Goal: Register for event/course

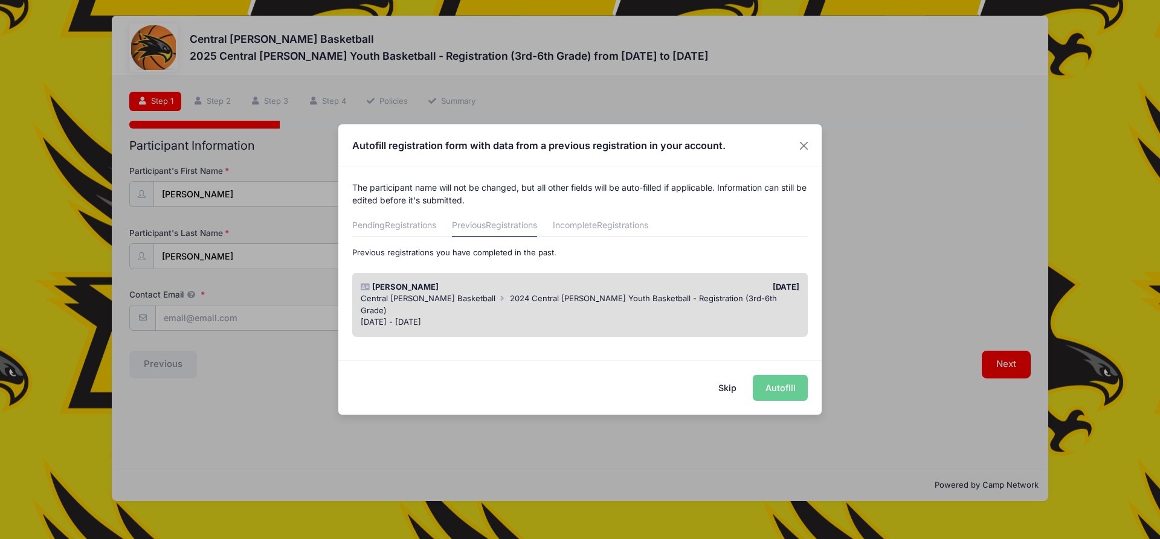
click at [504, 298] on span "2024 Central [PERSON_NAME] Youth Basketball - Registration (3rd-6th Grade)" at bounding box center [569, 305] width 416 height 22
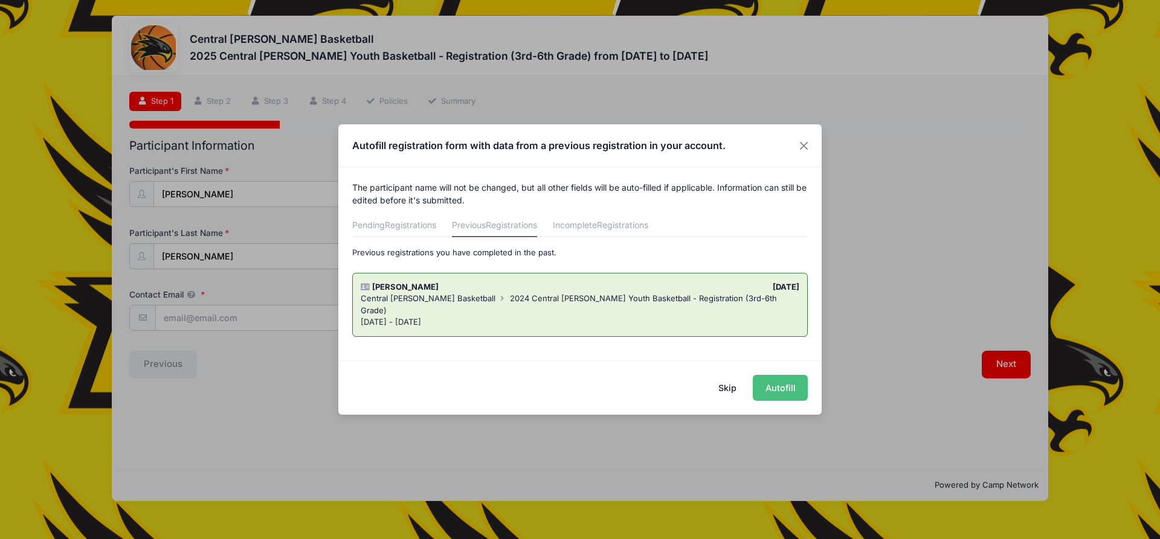
click at [768, 392] on button "Autofill" at bounding box center [780, 388] width 55 height 26
type input "[EMAIL_ADDRESS][DOMAIN_NAME]"
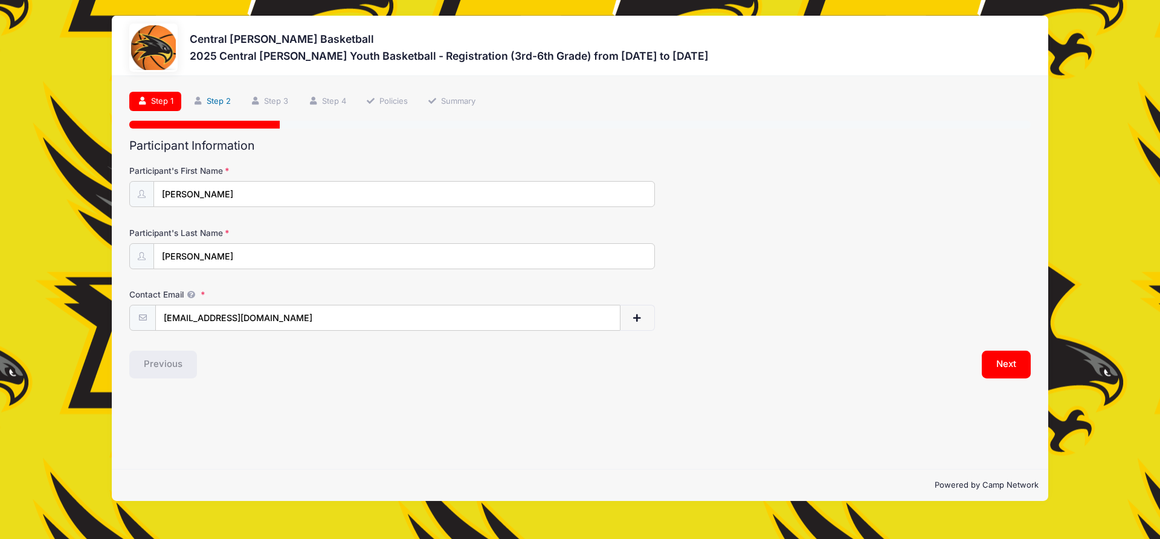
click at [215, 103] on link "Step 2" at bounding box center [212, 102] width 54 height 20
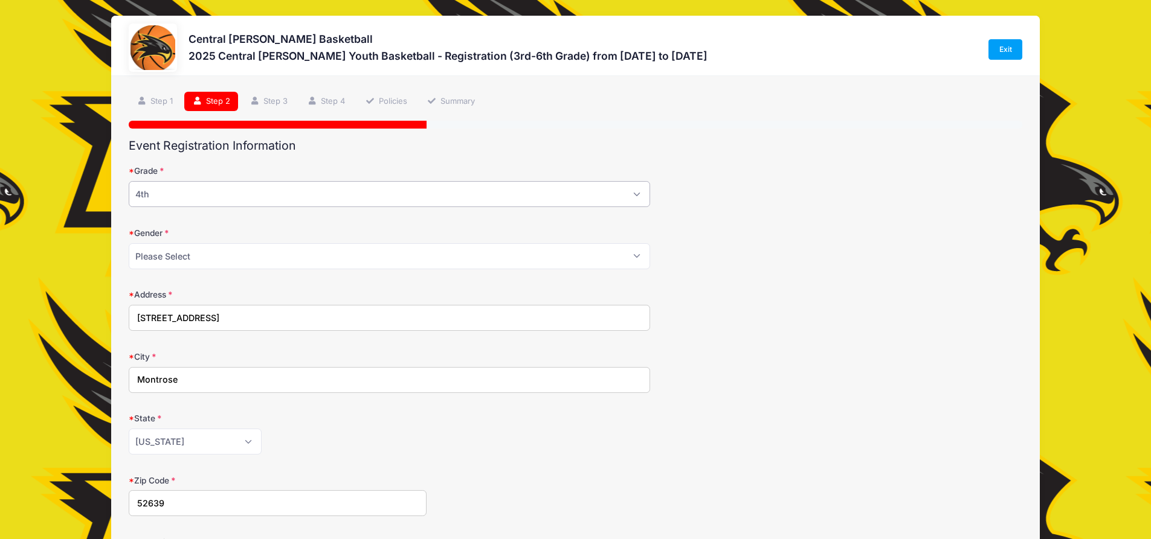
click at [196, 191] on select "Please Select 3rd 4th 5th 6th" at bounding box center [389, 194] width 521 height 26
select select "5th"
click at [129, 181] on select "Please Select 3rd 4th 5th 6th" at bounding box center [389, 194] width 521 height 26
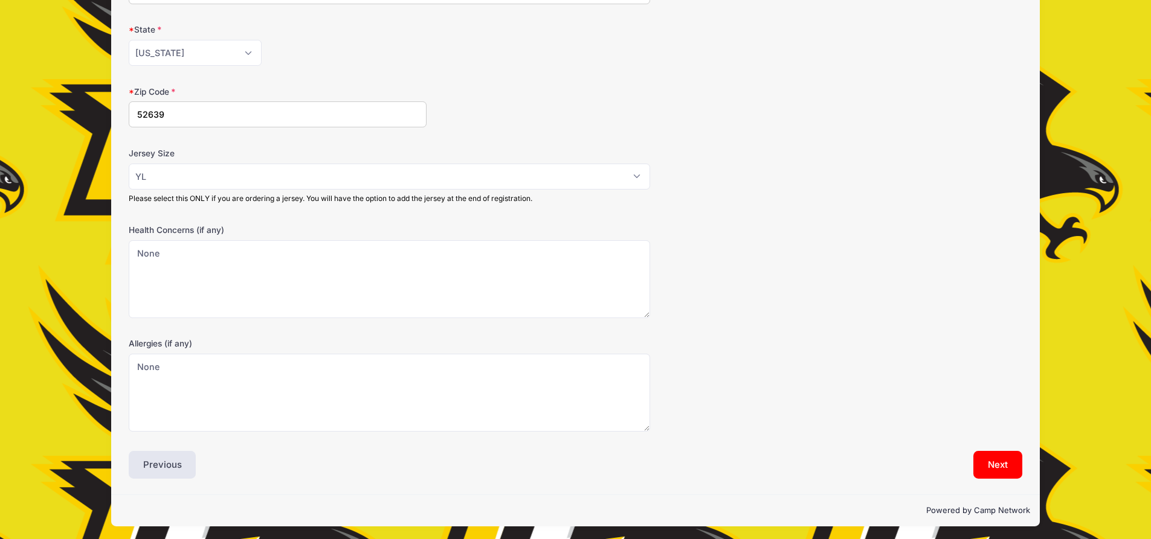
scroll to position [392, 0]
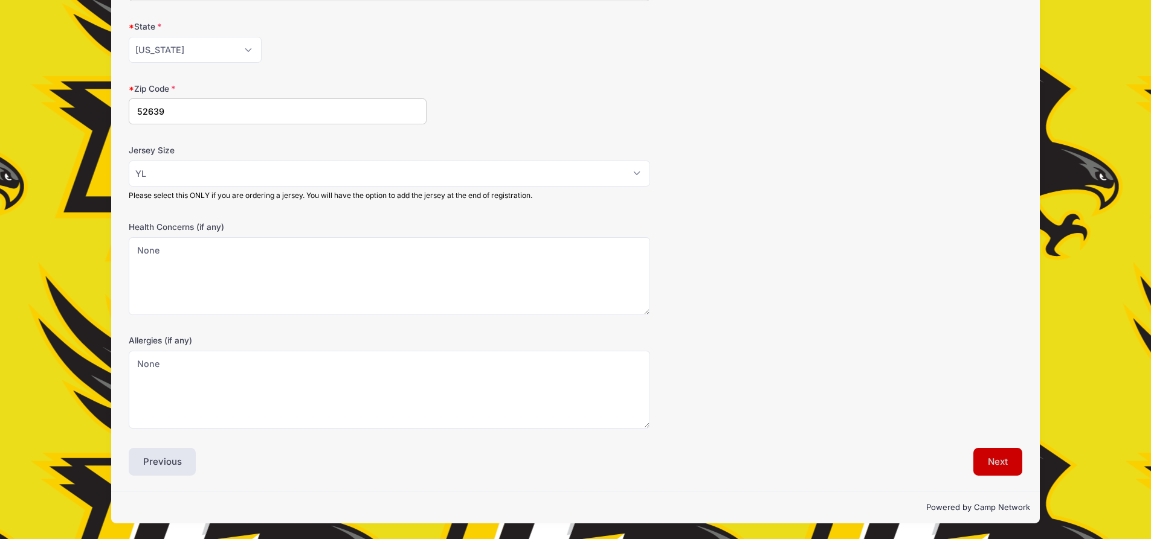
click at [1004, 464] on button "Next" at bounding box center [997, 462] width 49 height 28
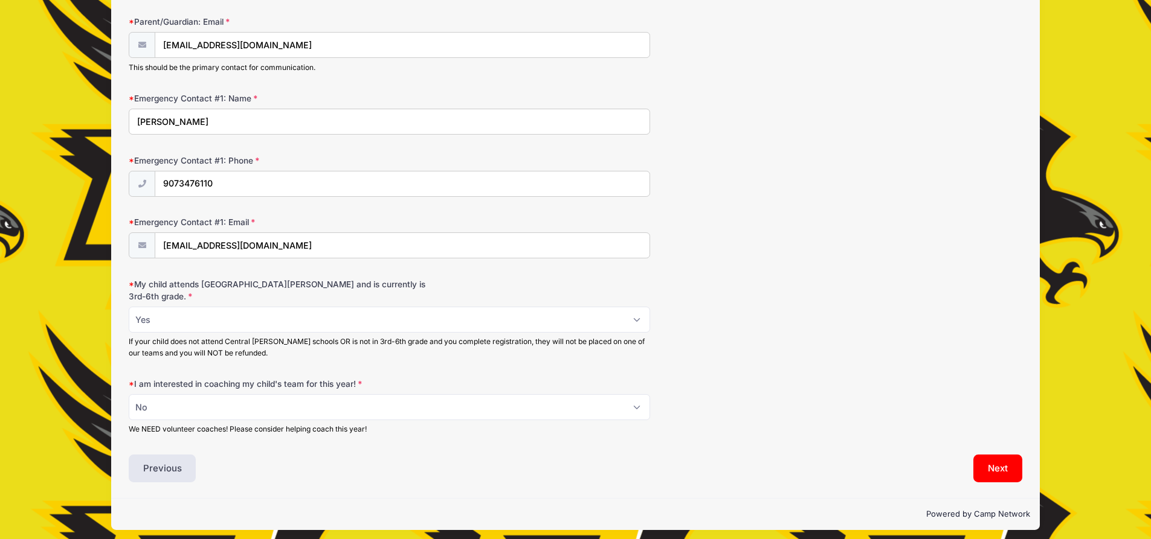
scroll to position [309, 0]
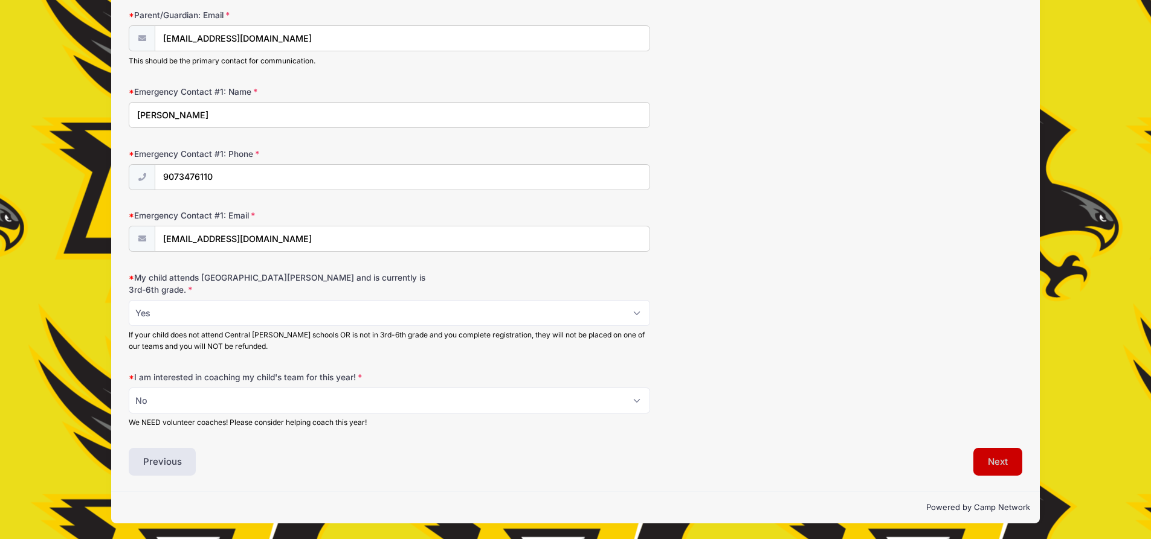
click at [994, 467] on button "Next" at bounding box center [997, 462] width 49 height 28
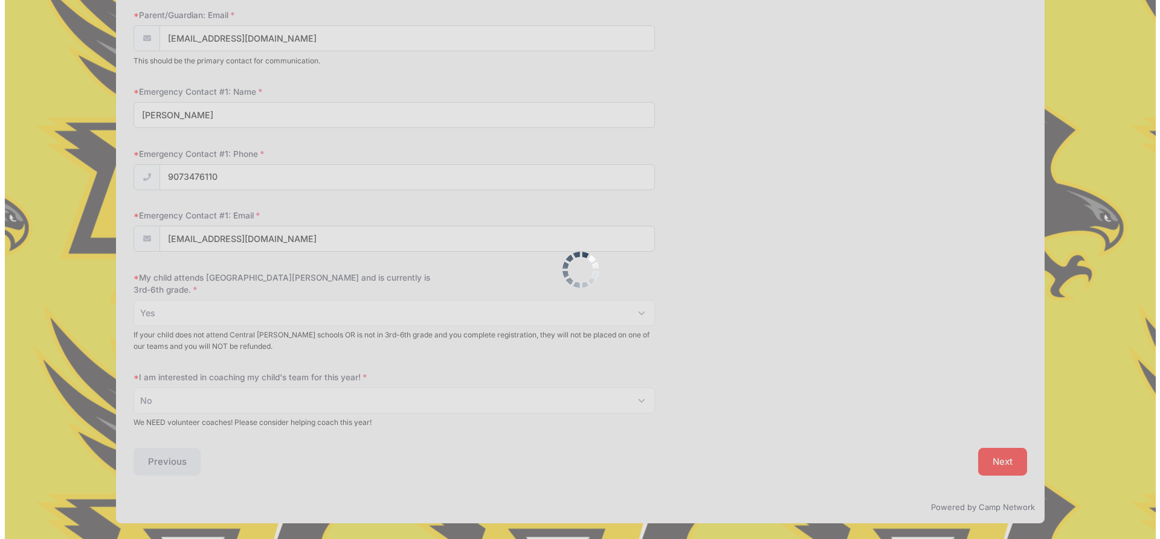
scroll to position [0, 0]
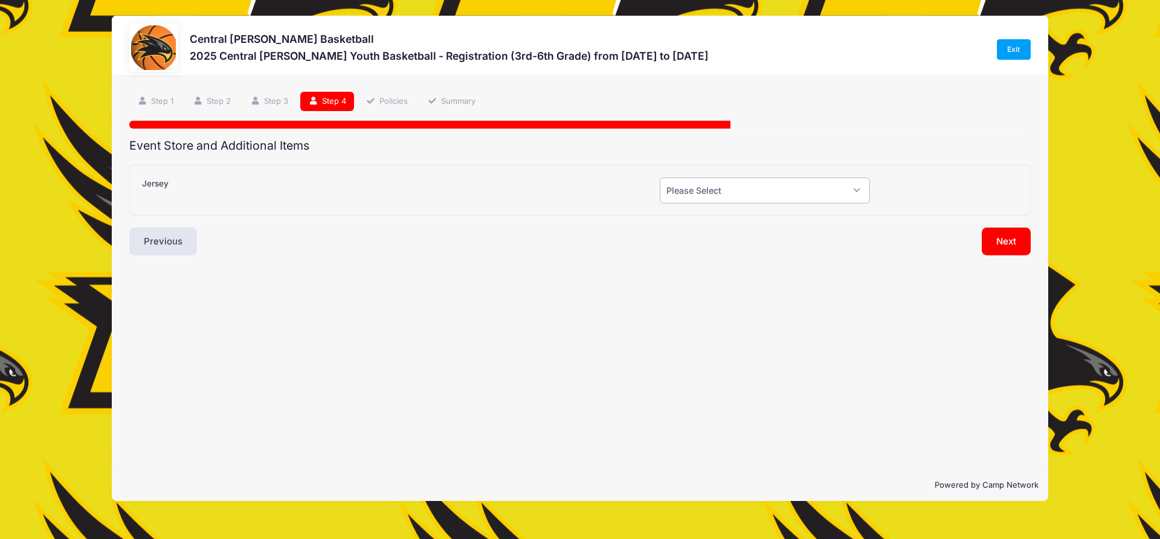
click at [775, 191] on select "Please Select Yes (+$20.00) No" at bounding box center [765, 191] width 210 height 26
select select "0"
click at [660, 178] on select "Please Select Yes (+$20.00) No" at bounding box center [765, 191] width 210 height 26
click at [1011, 242] on button "Next" at bounding box center [1006, 242] width 49 height 28
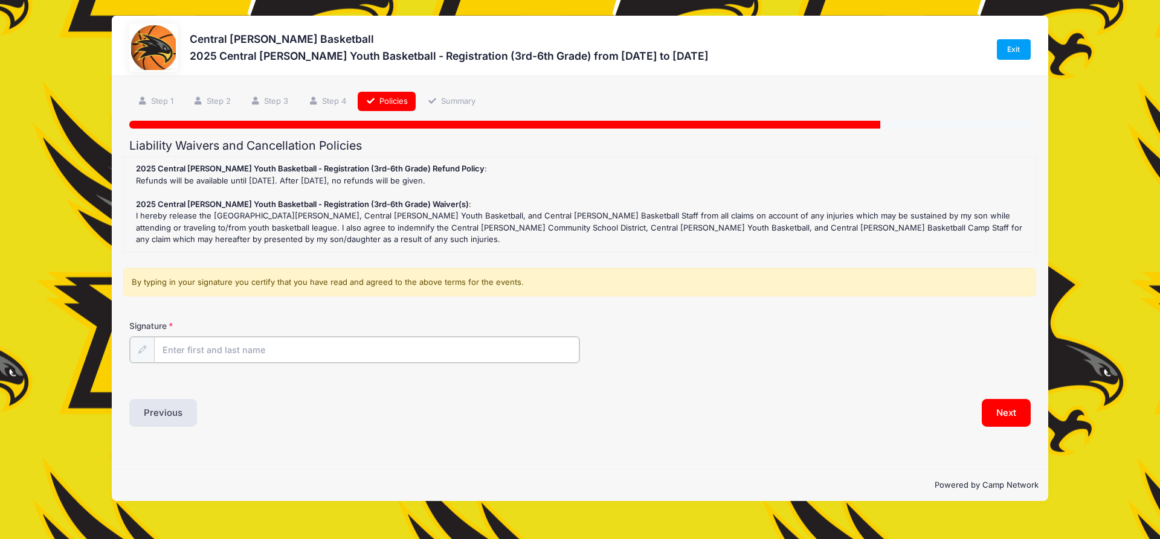
click at [246, 345] on input "Signature" at bounding box center [366, 350] width 425 height 26
type input "[PERSON_NAME]"
click at [1013, 416] on button "Next" at bounding box center [1006, 412] width 49 height 28
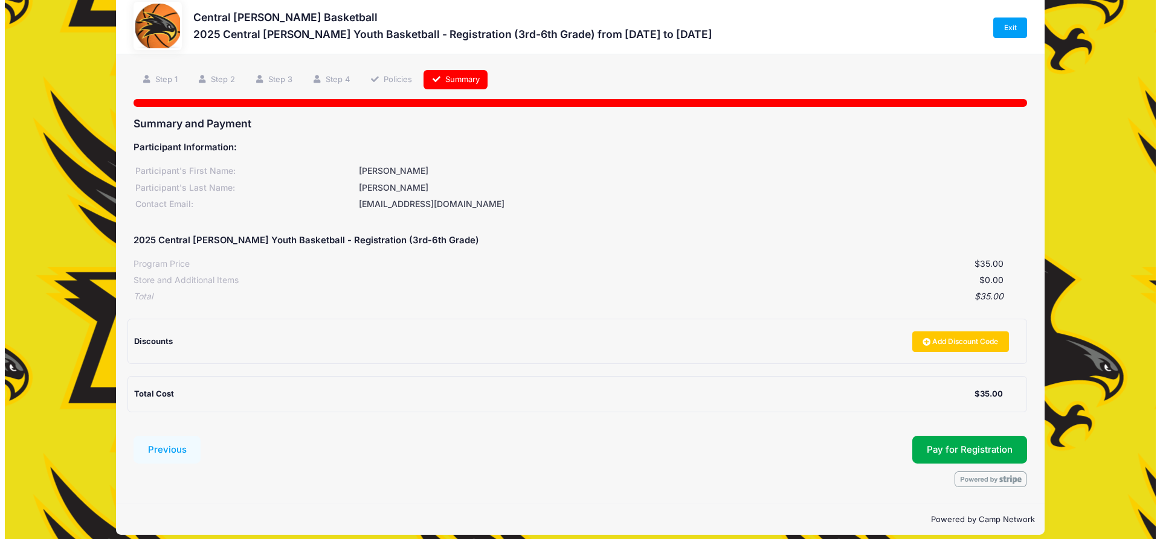
scroll to position [33, 0]
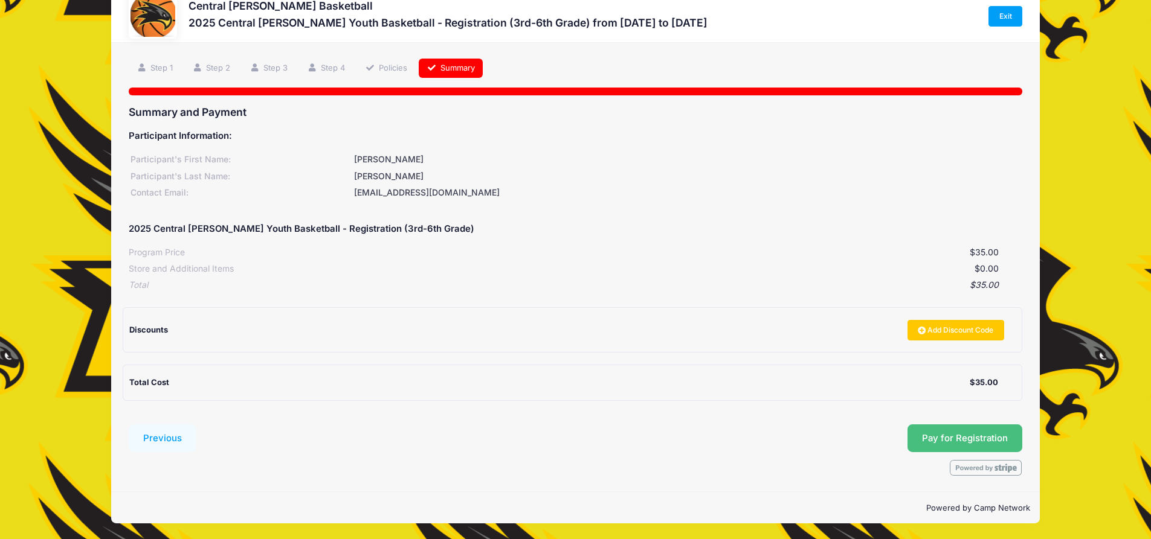
click at [979, 445] on button "Pay for Registration" at bounding box center [964, 439] width 115 height 28
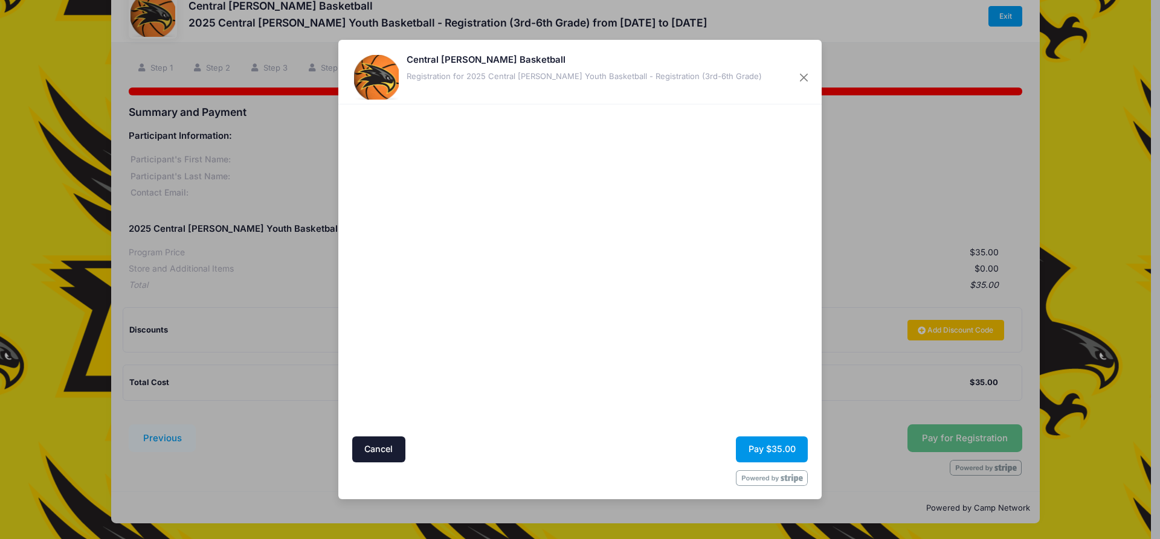
click at [765, 449] on button "Pay $35.00" at bounding box center [772, 450] width 72 height 26
click at [753, 445] on button "Pay $35.00" at bounding box center [772, 450] width 72 height 26
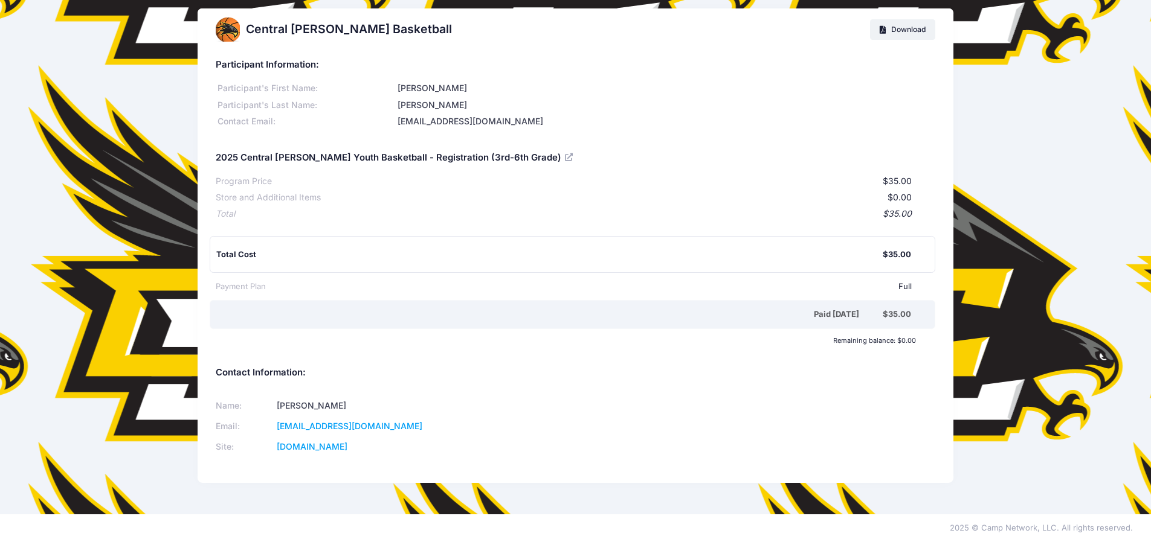
scroll to position [10, 0]
